Goal: Transaction & Acquisition: Purchase product/service

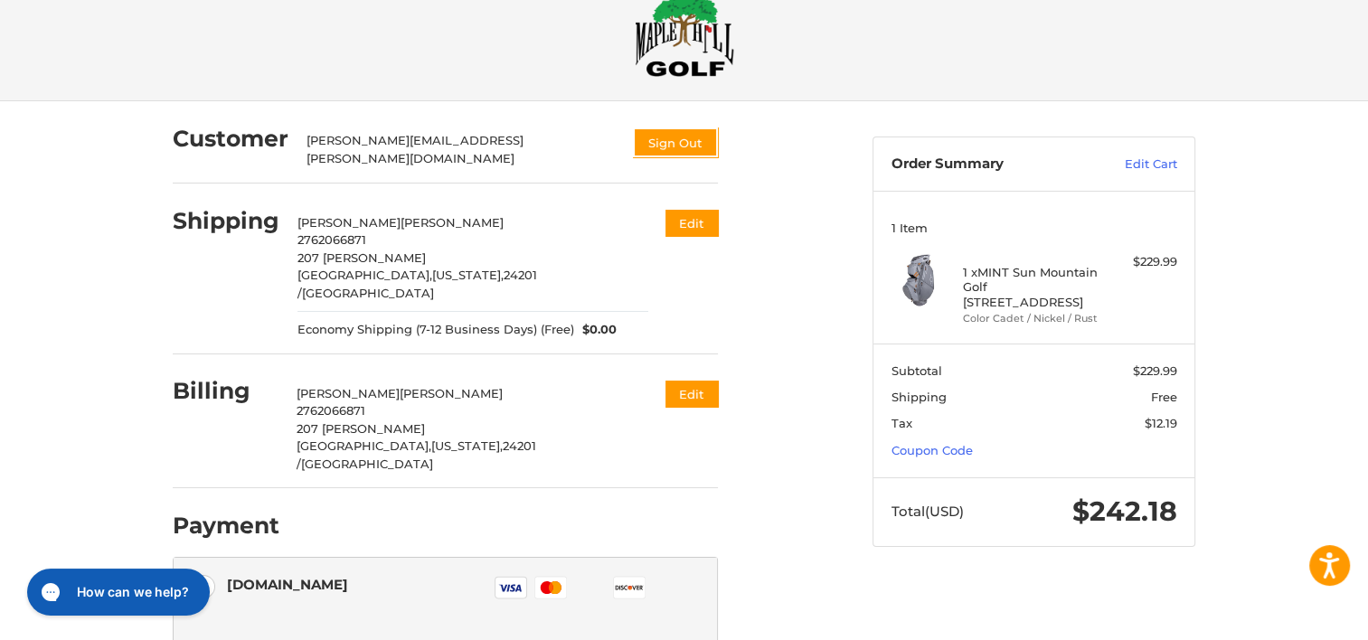
scroll to position [44, 0]
drag, startPoint x: 1024, startPoint y: 72, endPoint x: 915, endPoint y: 237, distance: 197.1
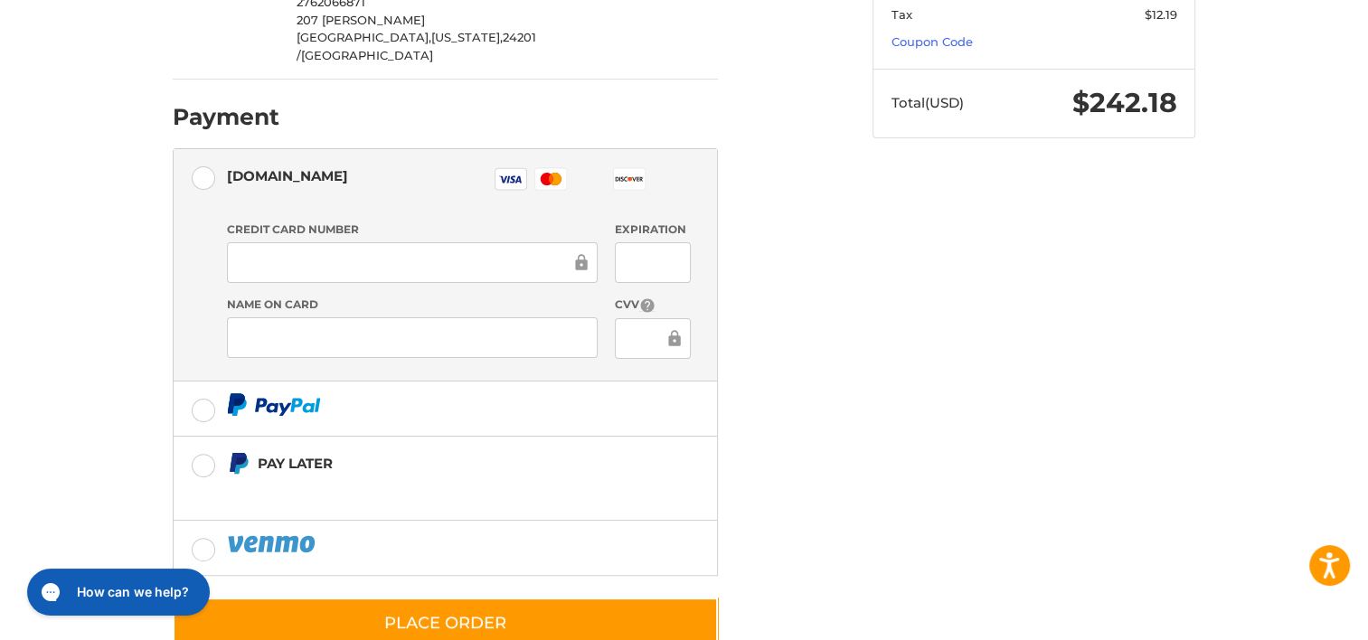
scroll to position [456, 0]
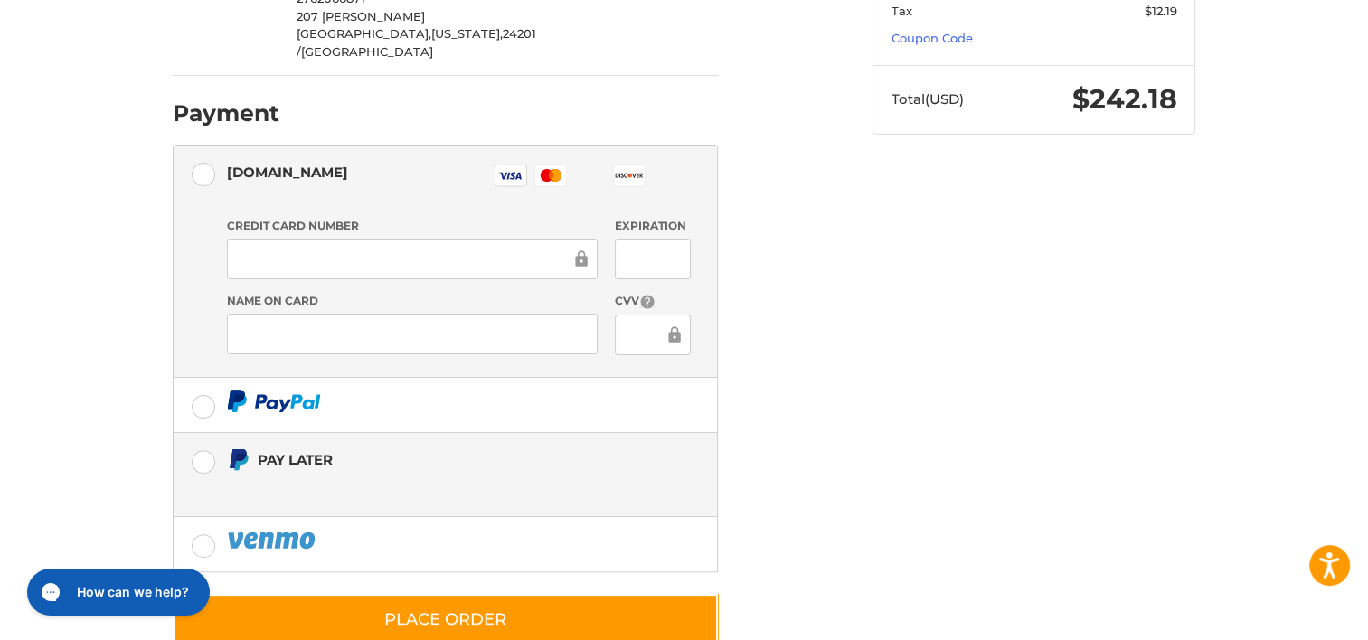
click at [203, 433] on label "Pay Later" at bounding box center [445, 474] width 543 height 83
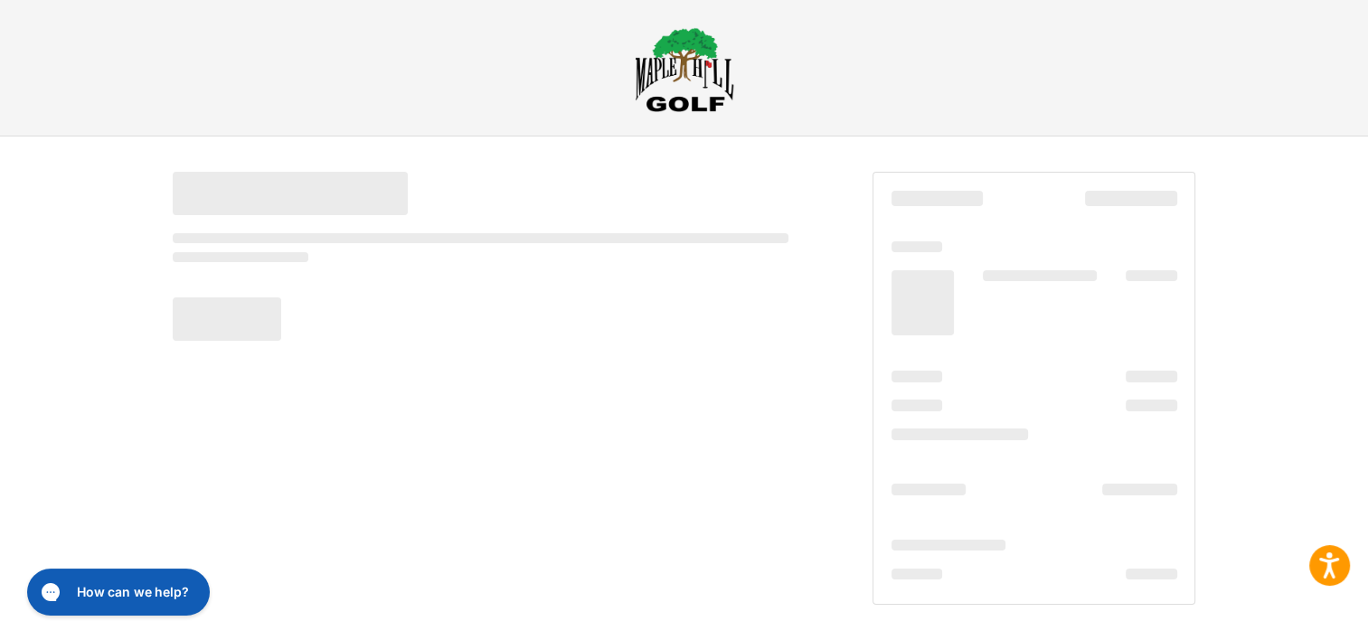
scroll to position [8, 0]
